Goal: Check status: Check status

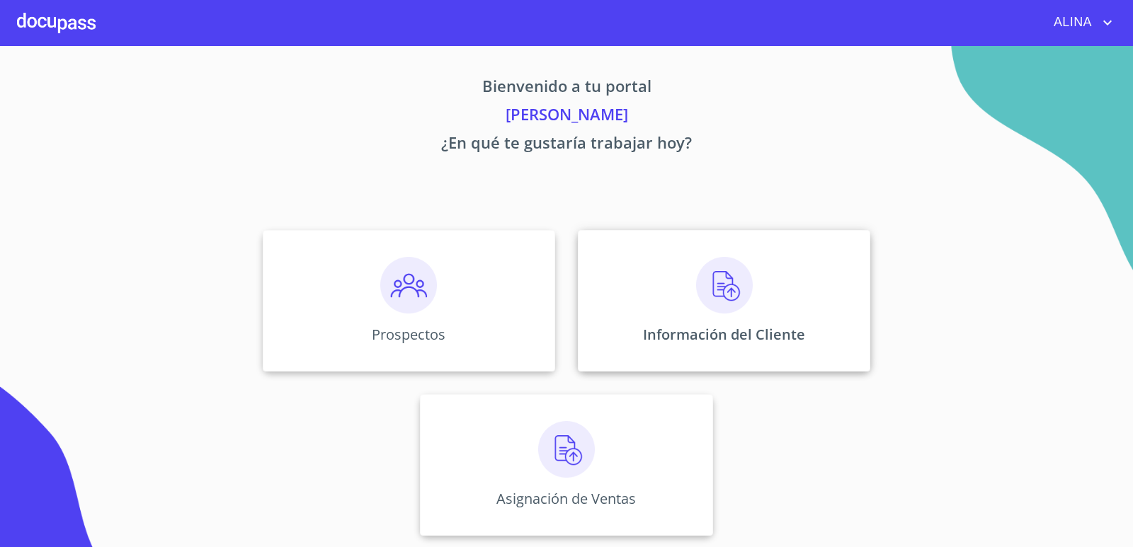
click at [600, 303] on div "Información del Cliente" at bounding box center [724, 301] width 292 height 142
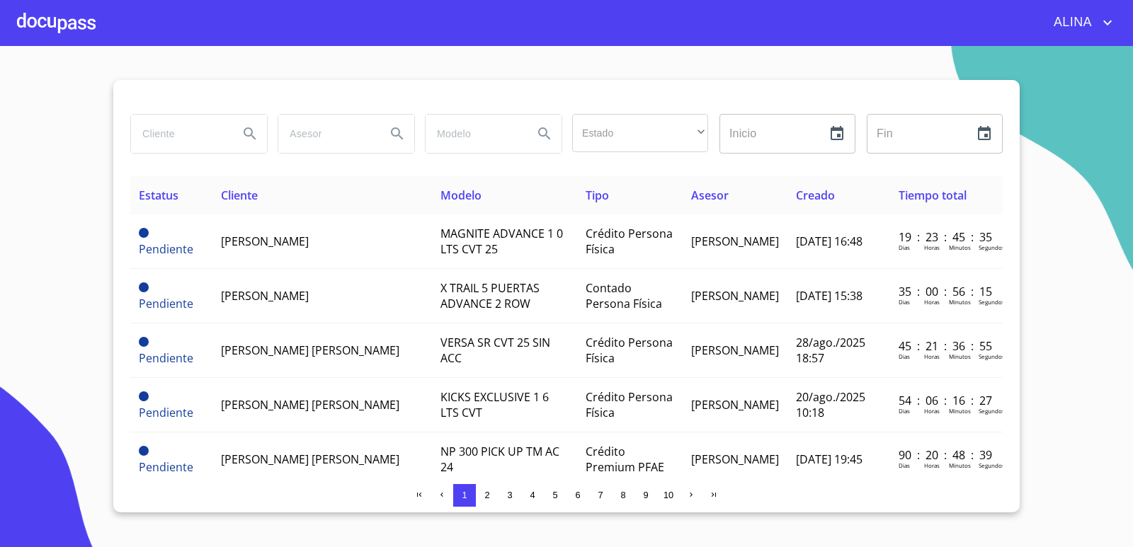
click at [205, 141] on input "search" at bounding box center [179, 134] width 96 height 38
click at [189, 121] on input "search" at bounding box center [179, 134] width 96 height 38
type input "[PERSON_NAME]"
click at [250, 137] on icon "Search" at bounding box center [249, 133] width 17 height 17
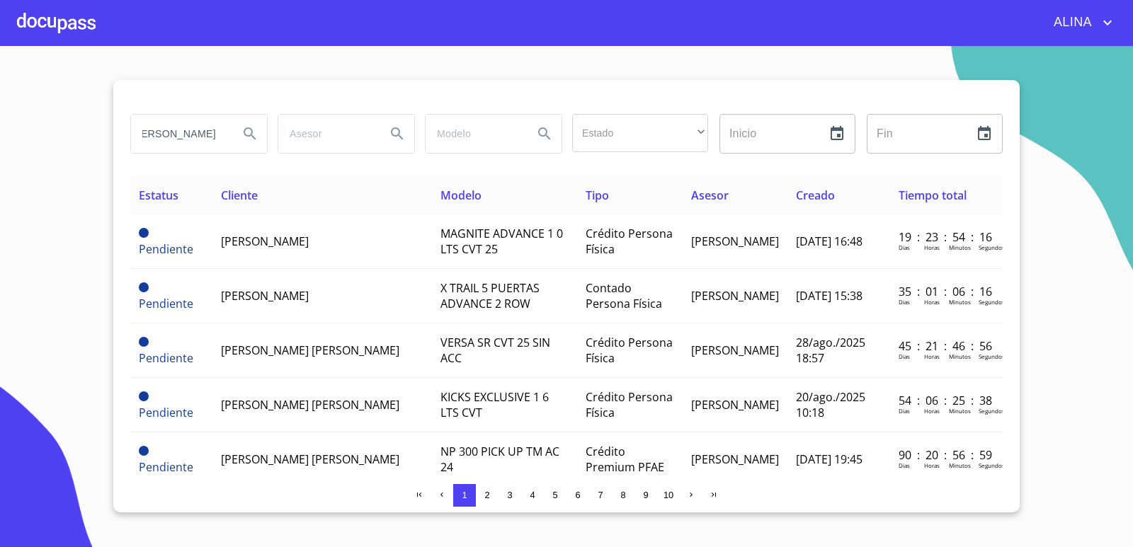
scroll to position [0, 0]
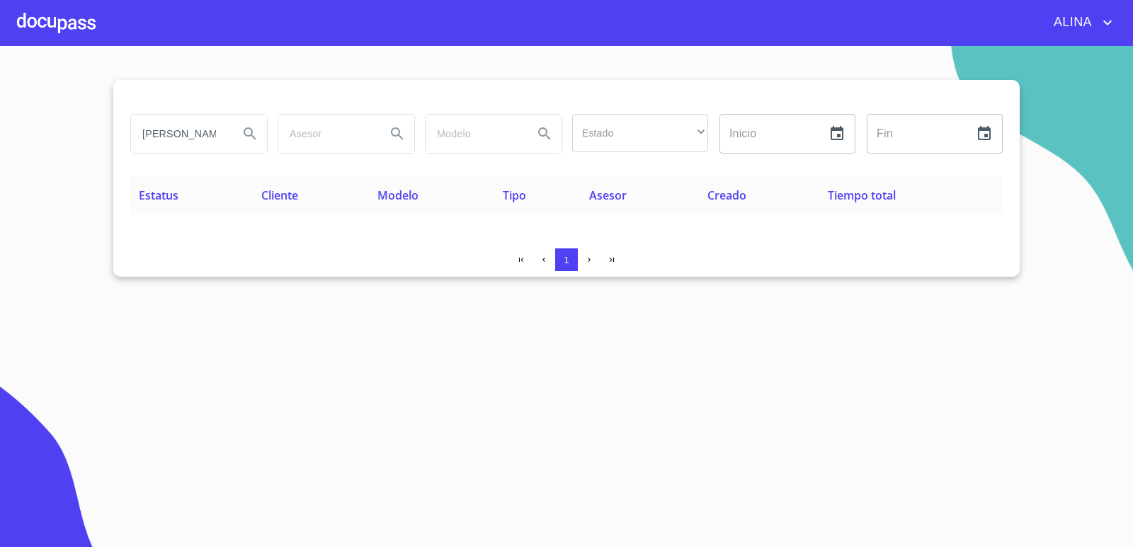
click at [227, 134] on div "[PERSON_NAME]" at bounding box center [199, 134] width 136 height 38
click at [67, 14] on div at bounding box center [56, 22] width 79 height 45
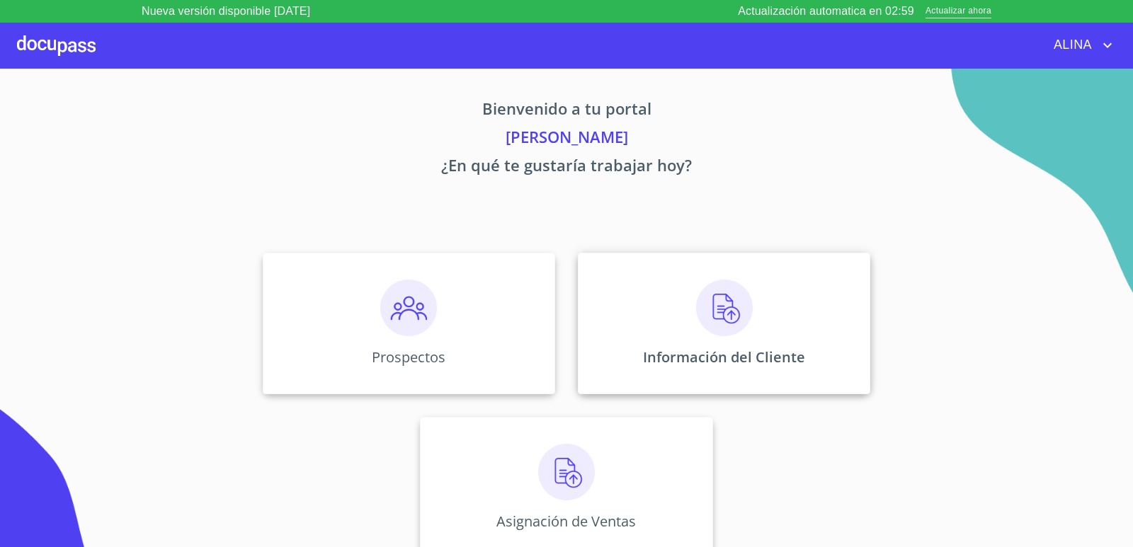
click at [630, 333] on div "Información del Cliente" at bounding box center [724, 324] width 292 height 142
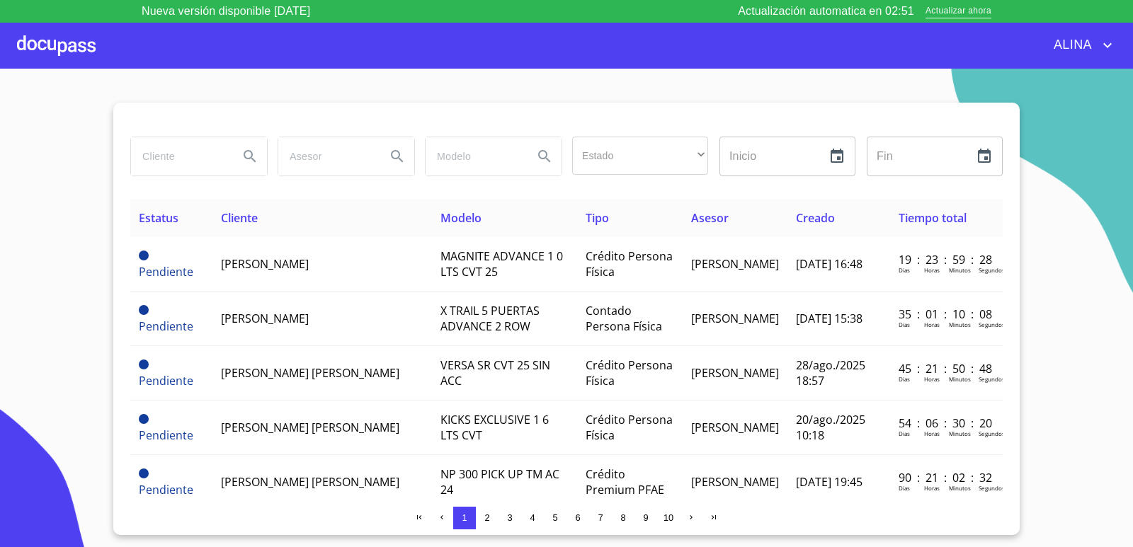
click at [206, 164] on input "search" at bounding box center [179, 156] width 96 height 38
type input "[PERSON_NAME]"
click at [248, 159] on icon "Search" at bounding box center [250, 156] width 12 height 12
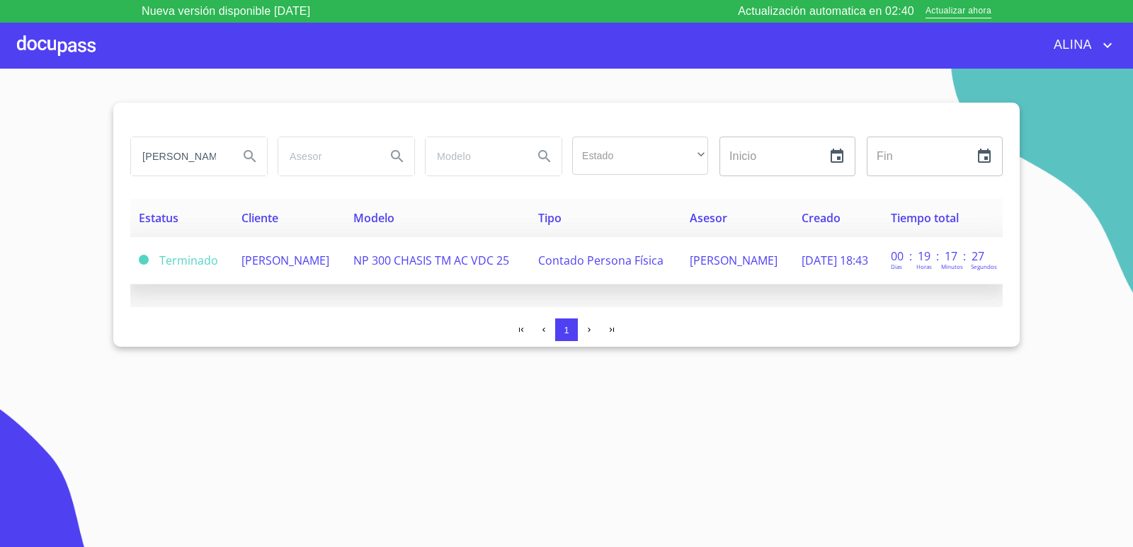
click at [296, 270] on td "[PERSON_NAME]" at bounding box center [289, 260] width 112 height 47
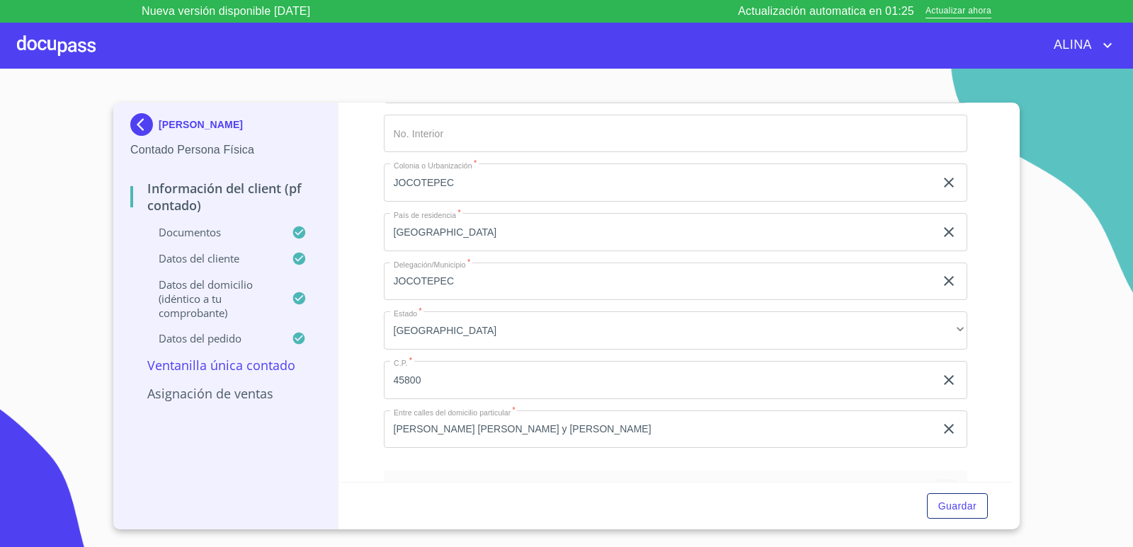
scroll to position [3755, 0]
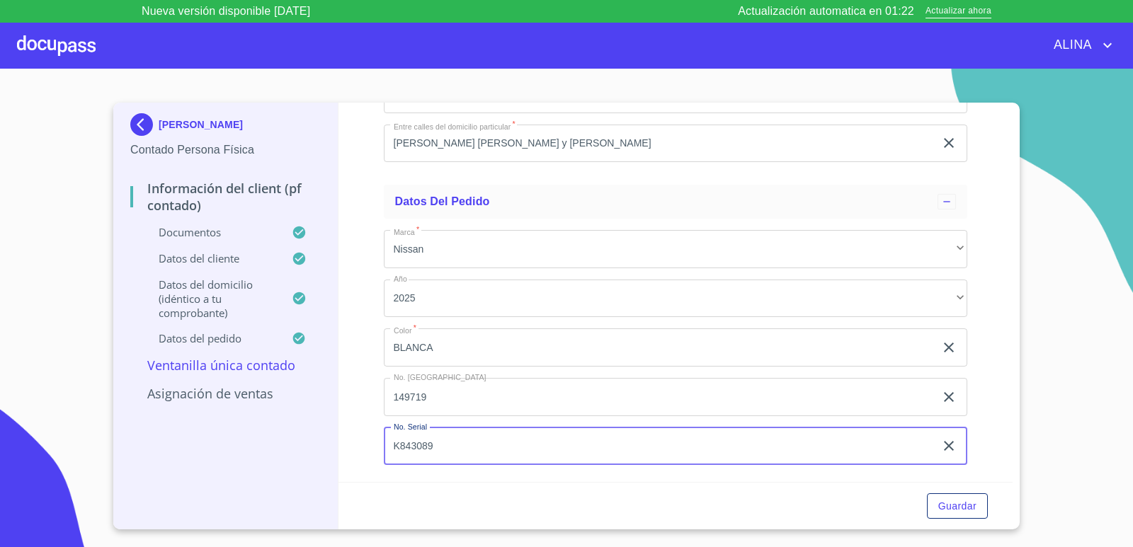
drag, startPoint x: 392, startPoint y: 446, endPoint x: 456, endPoint y: 440, distance: 64.7
click at [456, 440] on input "K843089" at bounding box center [660, 447] width 552 height 38
click at [992, 427] on div "Información del Client (PF contado) Documentos Documento de identificación.   *…" at bounding box center [675, 293] width 675 height 380
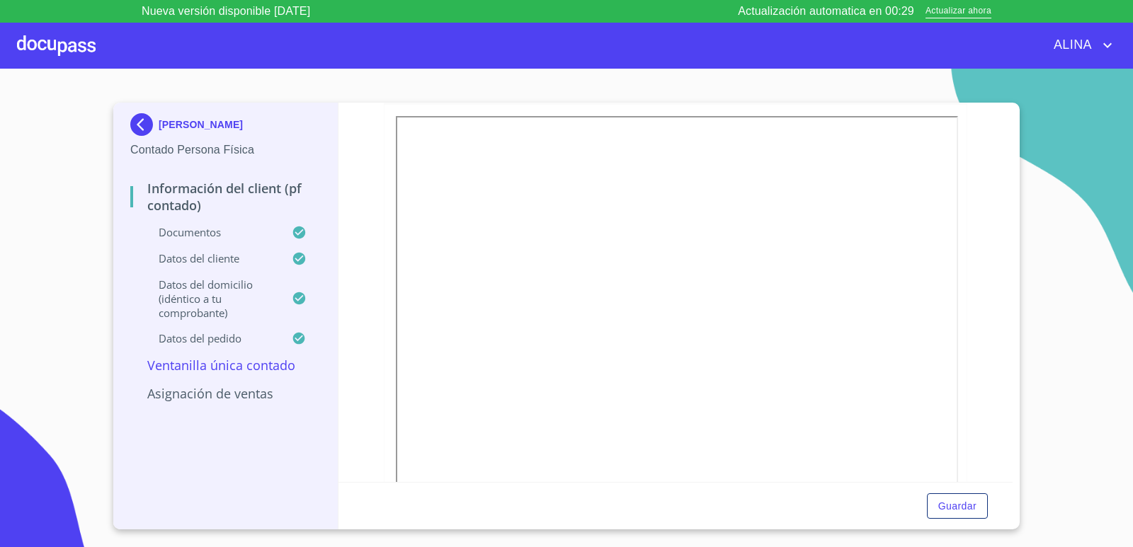
scroll to position [2056, 0]
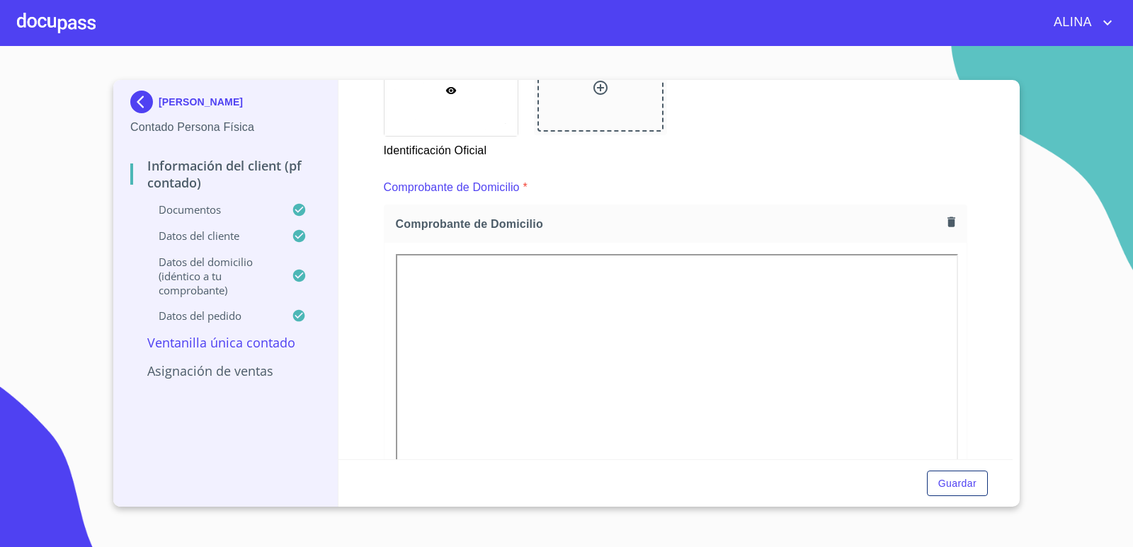
scroll to position [708, 0]
